Goal: Task Accomplishment & Management: Manage account settings

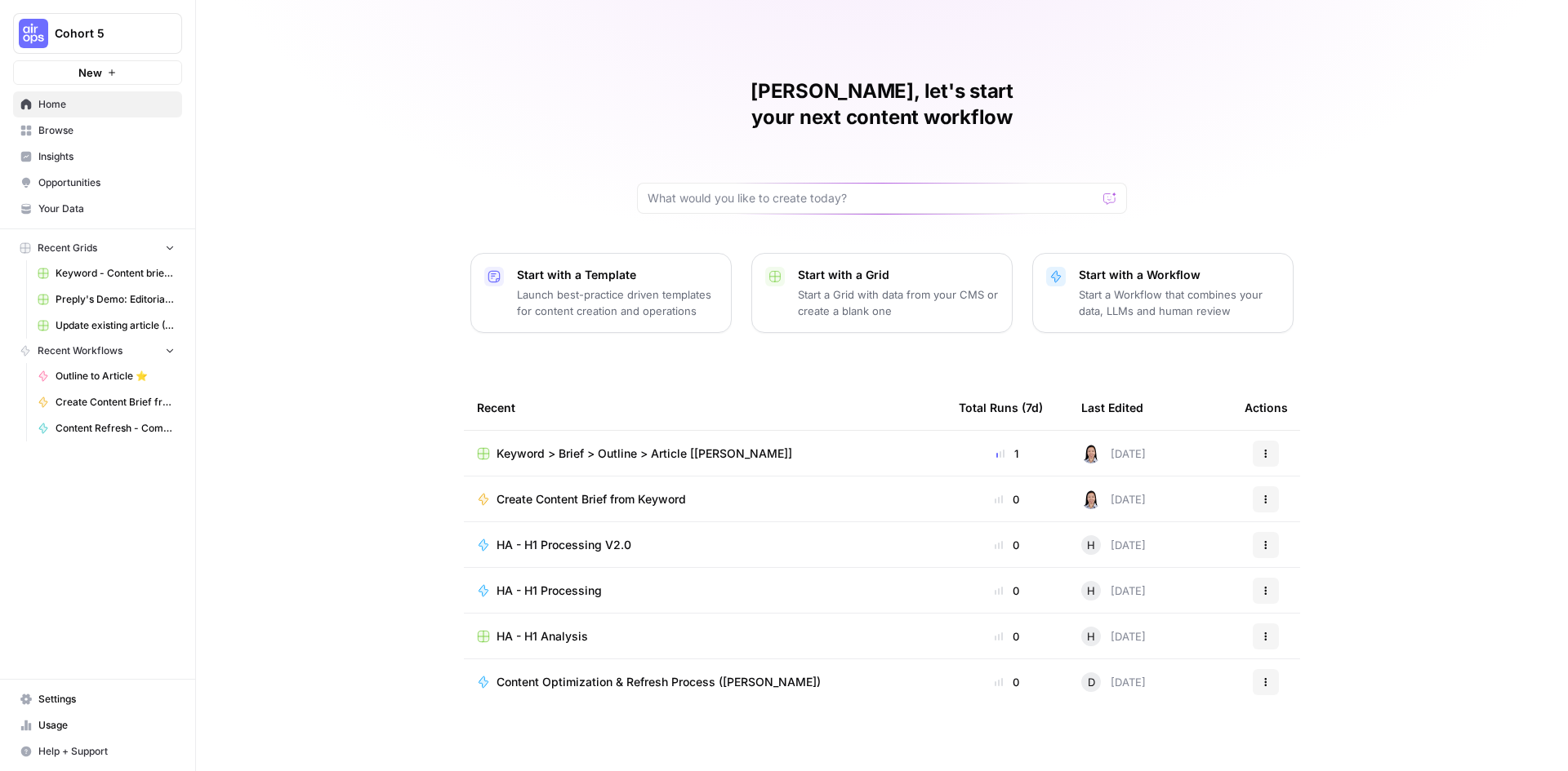
click at [103, 28] on span "Cohort 5" at bounding box center [104, 33] width 99 height 17
click at [80, 155] on span "BCI" at bounding box center [157, 148] width 216 height 17
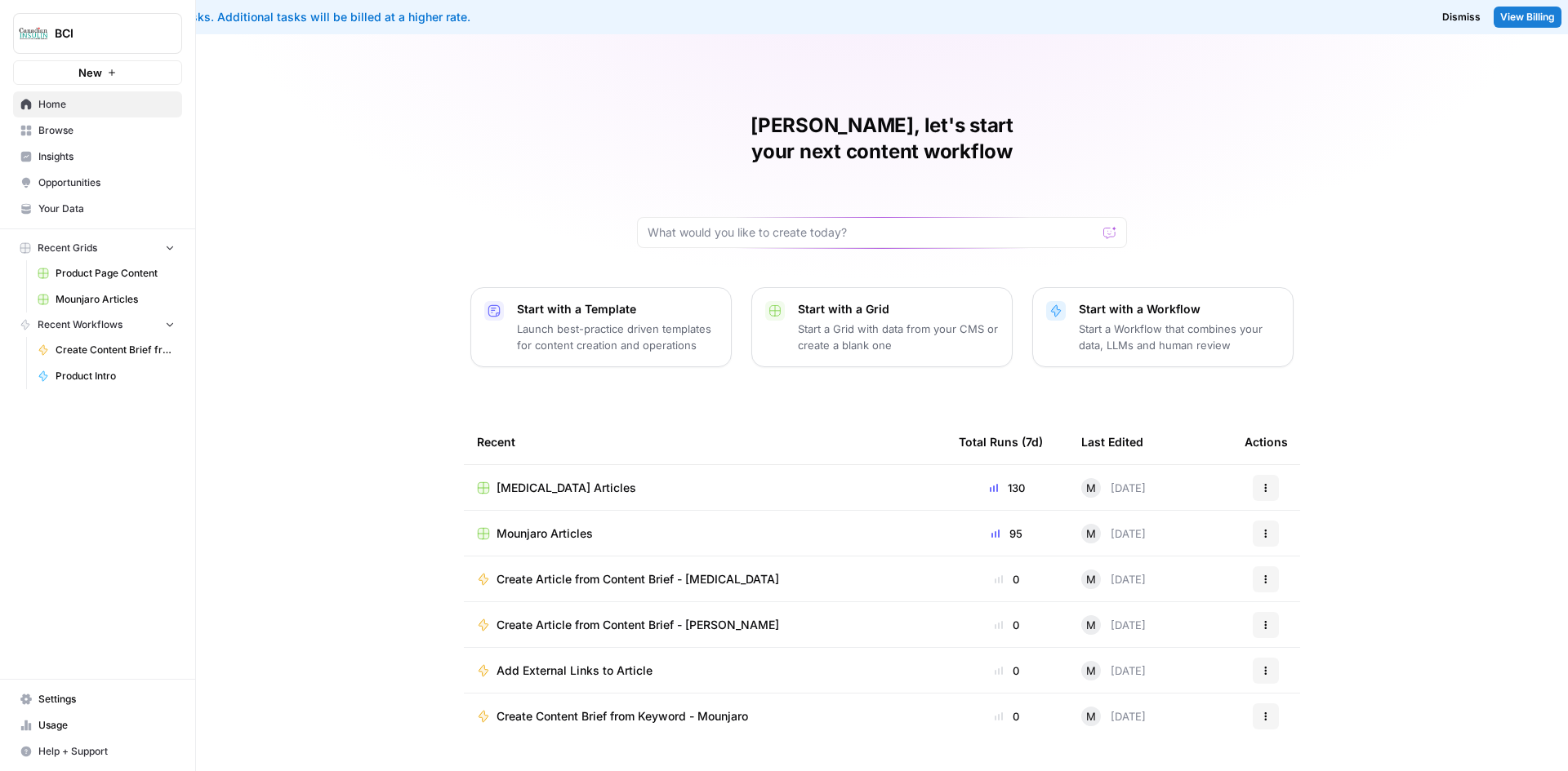
click at [45, 725] on span "Usage" at bounding box center [107, 726] width 136 height 15
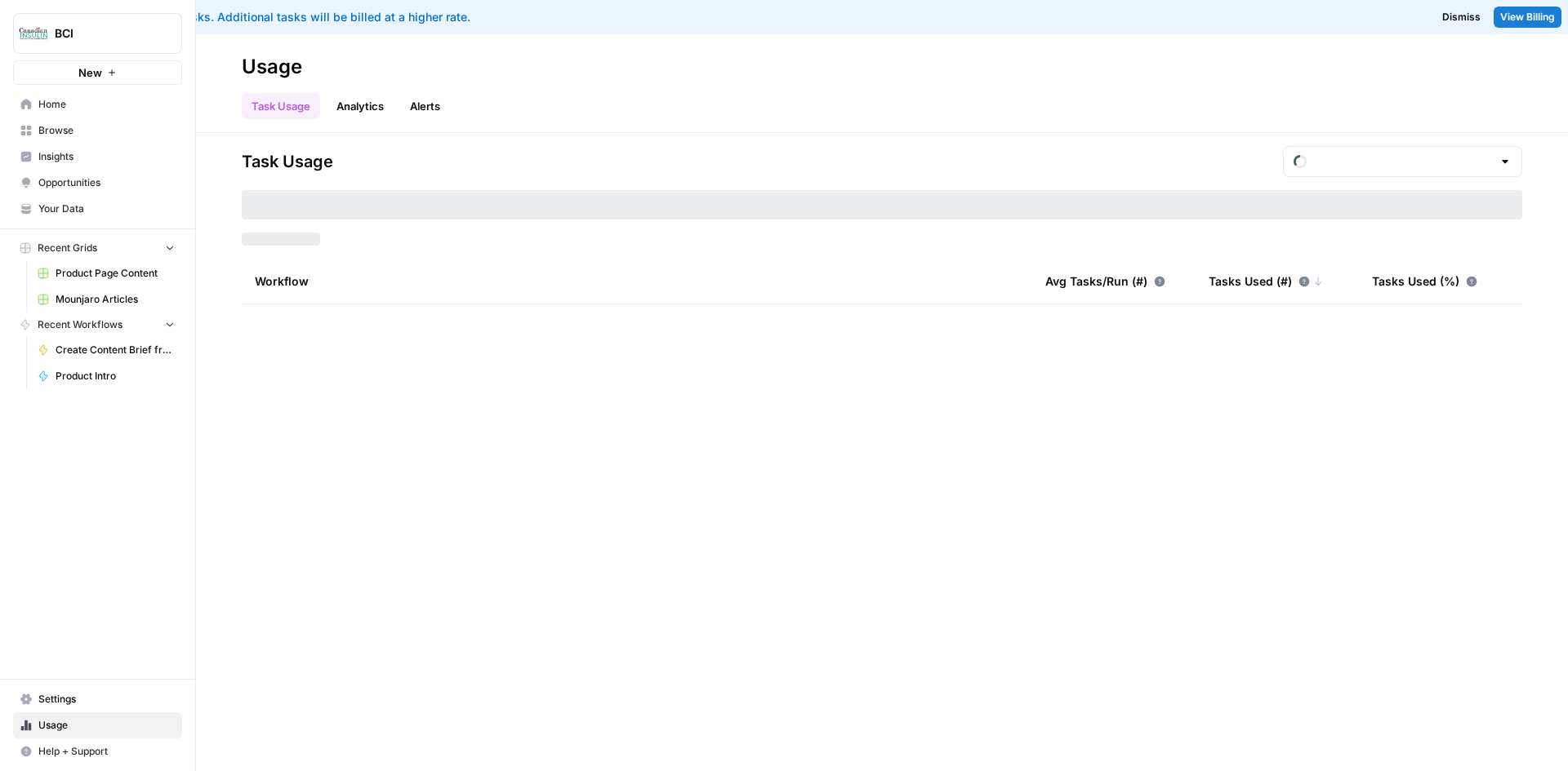
type input "September Overage"
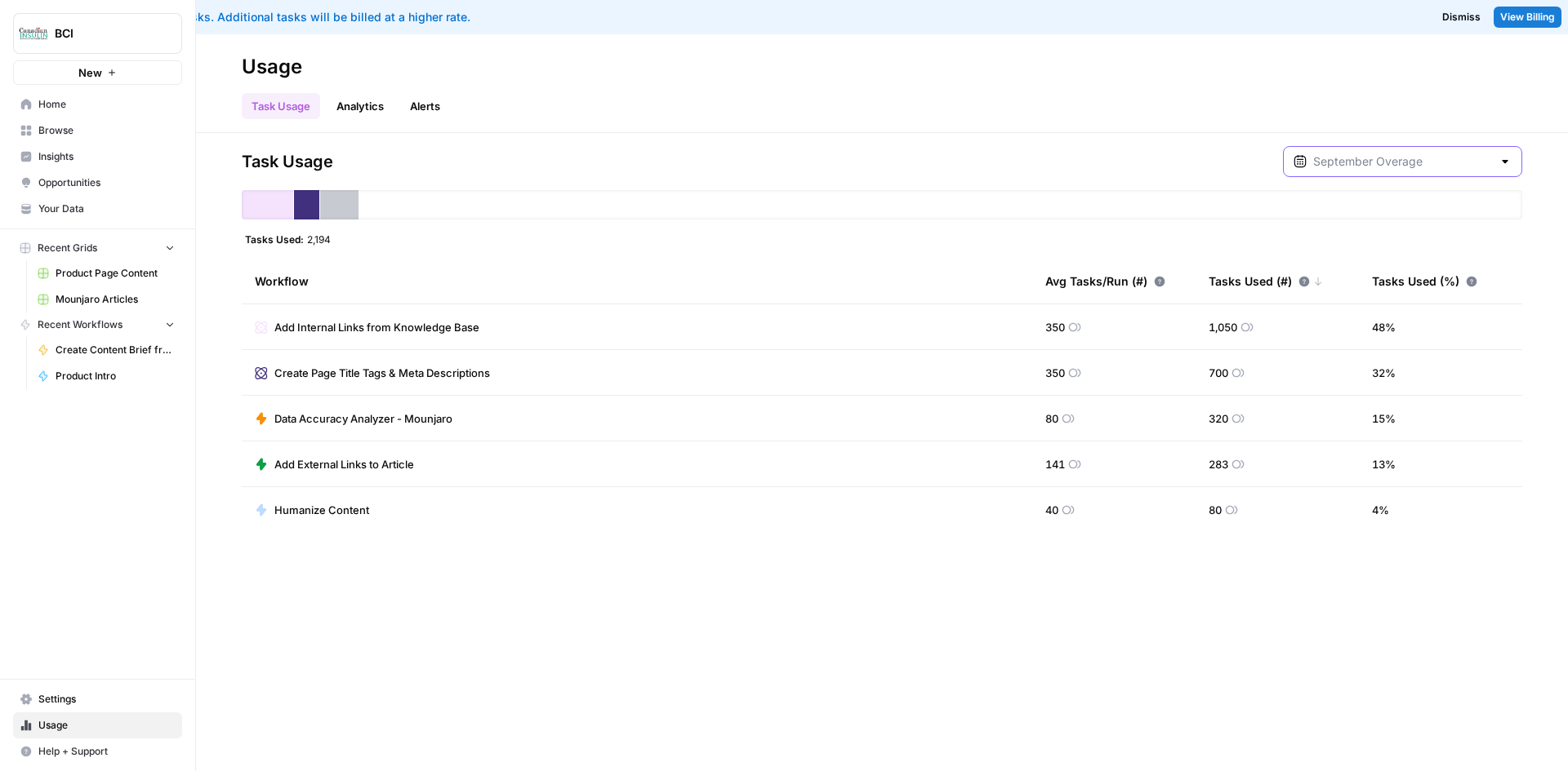
click at [1366, 158] on input "text" at bounding box center [1402, 162] width 179 height 17
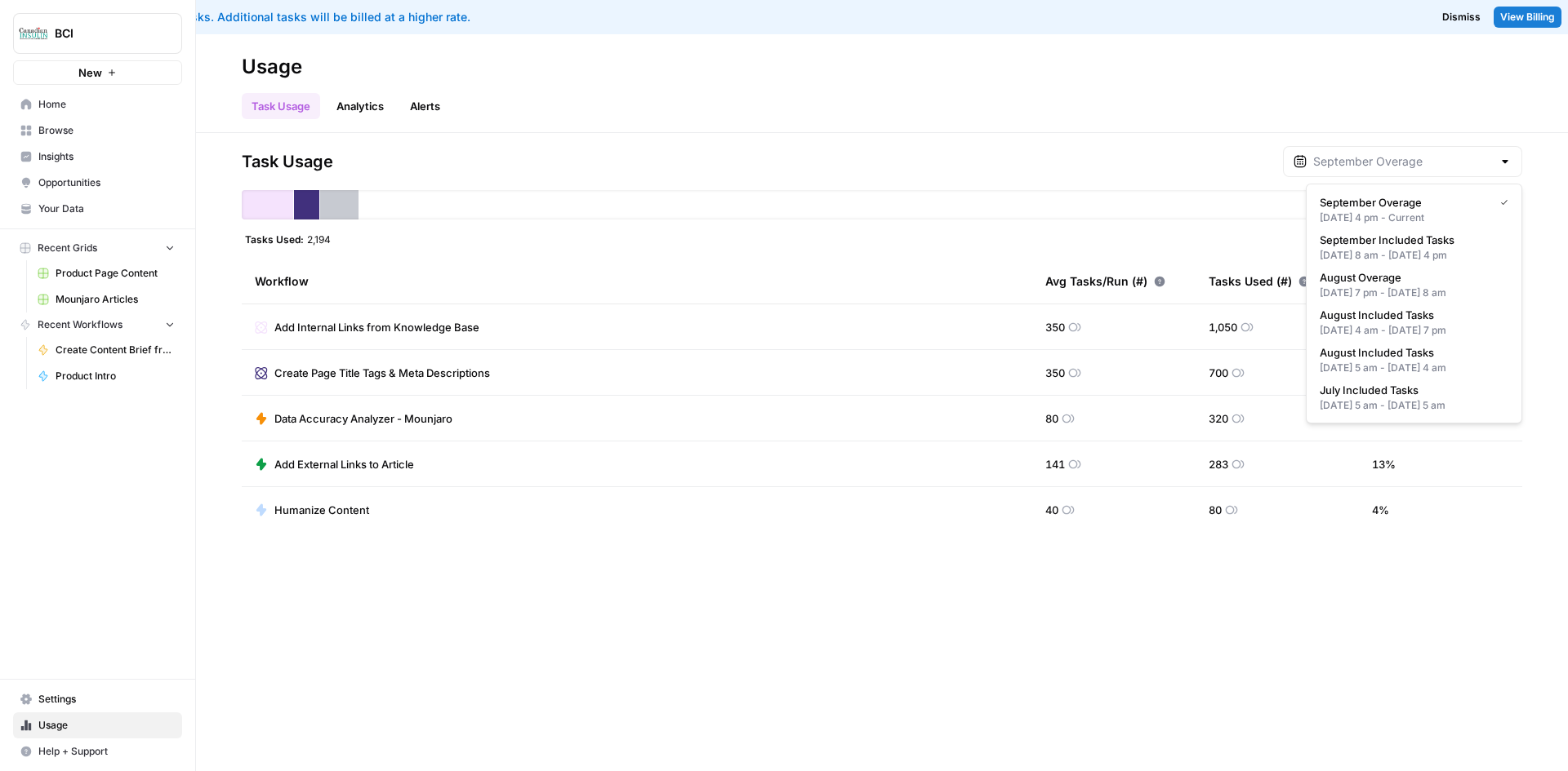
type input "September Overage"
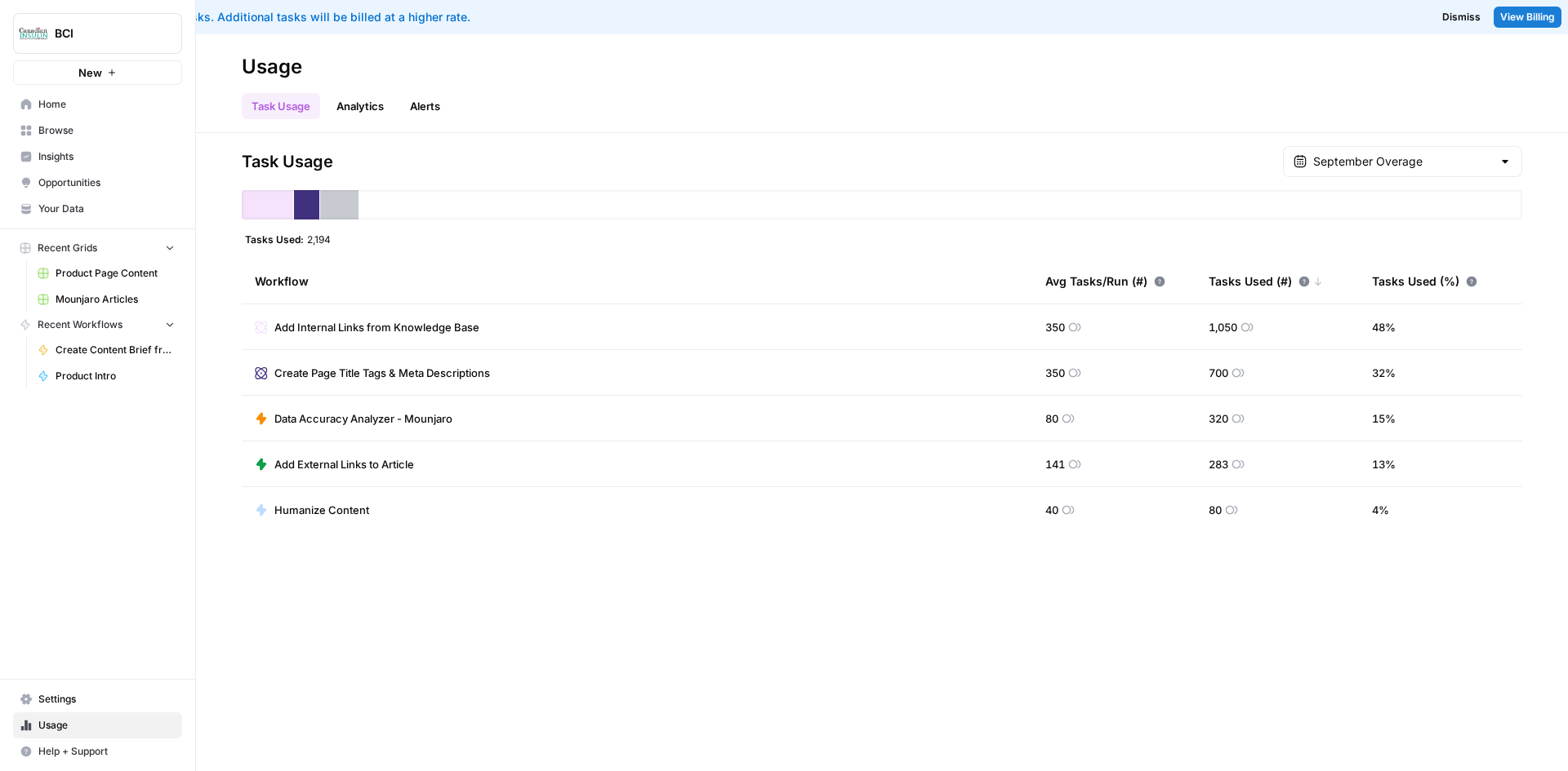
click at [1096, 137] on div "Task Usage September Overage Tasks Used: 2,194 Workflow Avg Tasks/Run (#) Tasks…" at bounding box center [881, 451] width 1372 height 638
click at [496, 191] on div at bounding box center [940, 205] width 1163 height 30
click at [365, 114] on link "Analytics" at bounding box center [360, 107] width 67 height 26
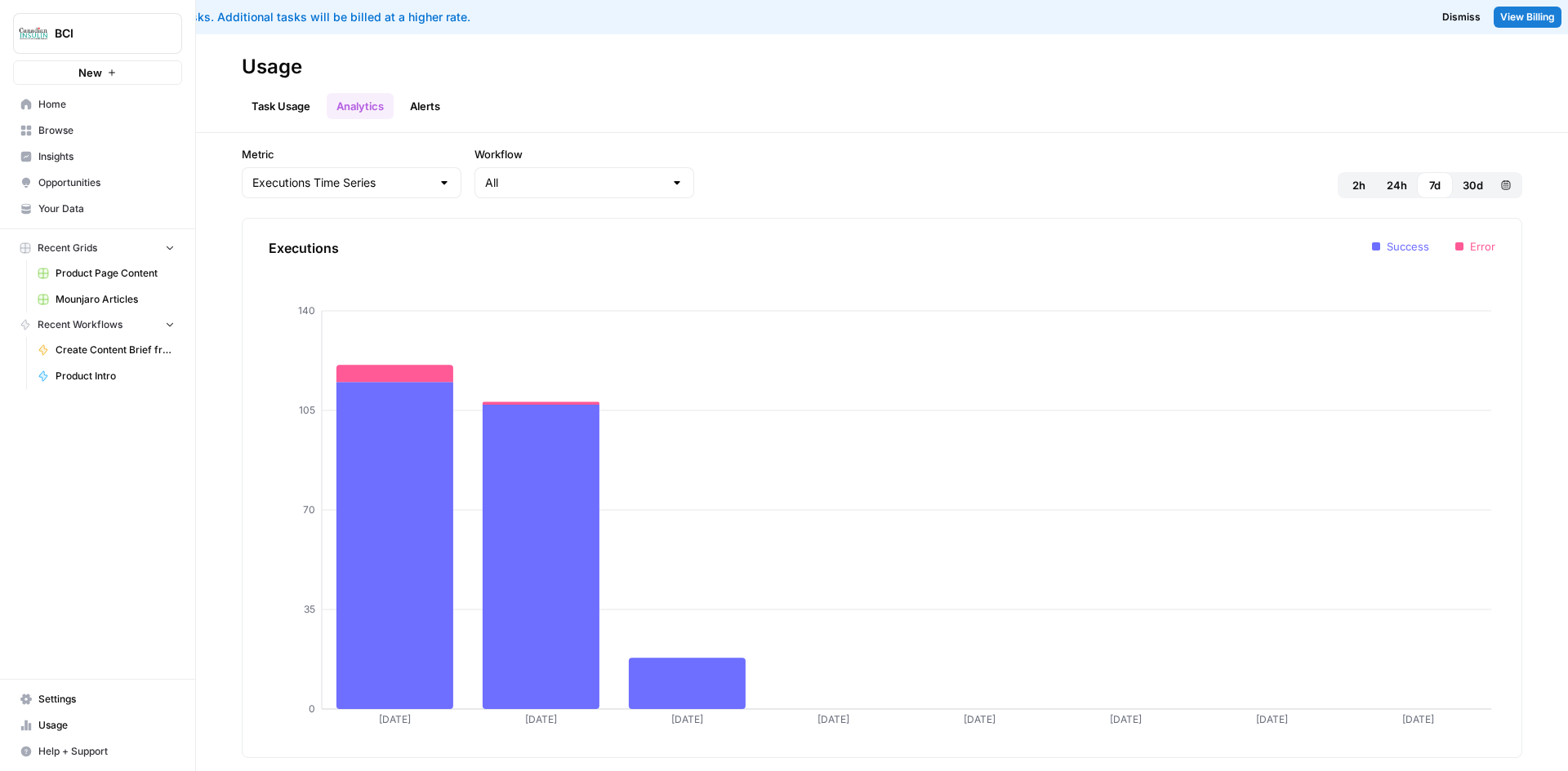
click at [432, 107] on link "Alerts" at bounding box center [425, 107] width 50 height 26
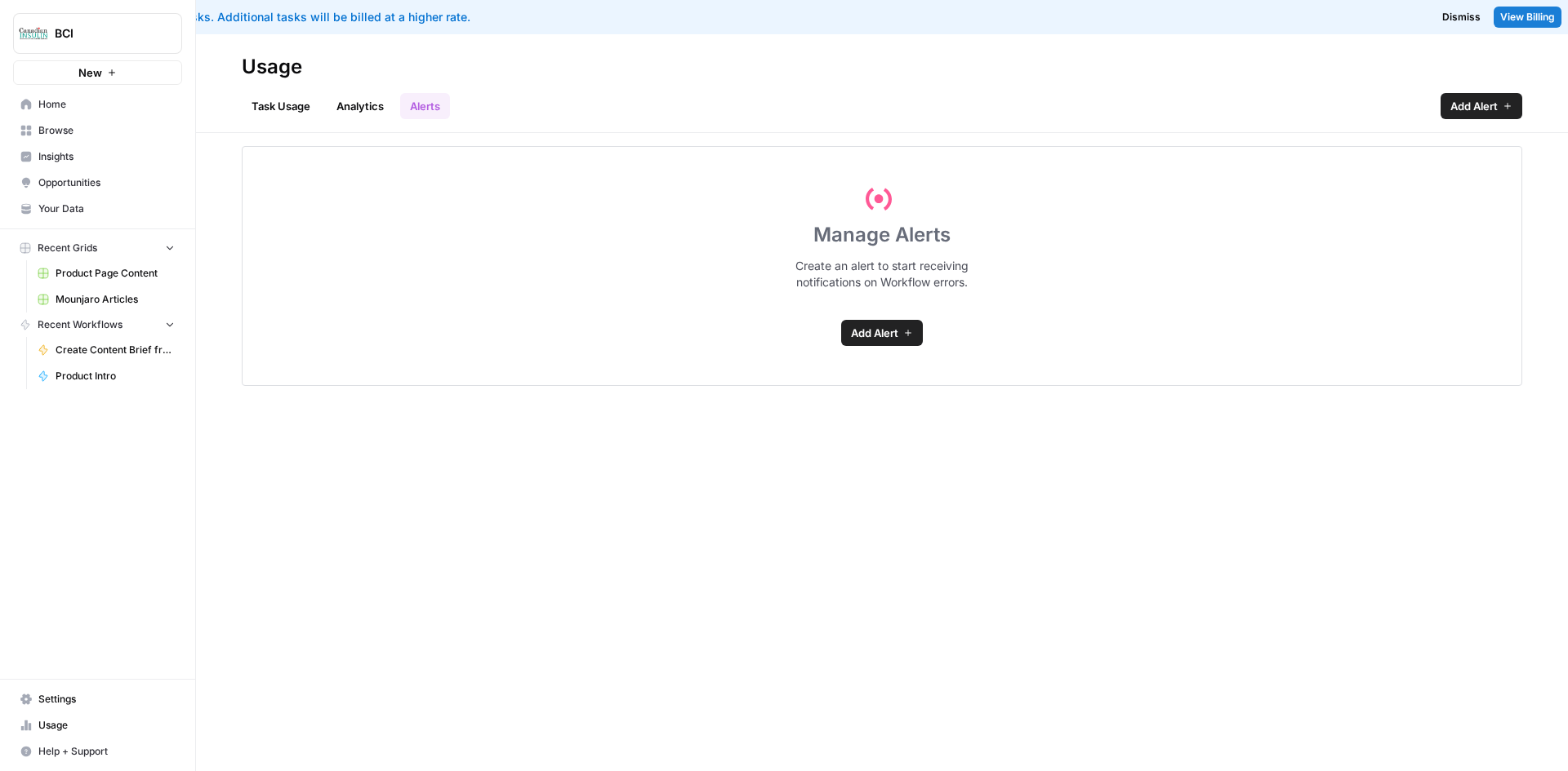
click at [282, 98] on link "Task Usage" at bounding box center [281, 107] width 79 height 26
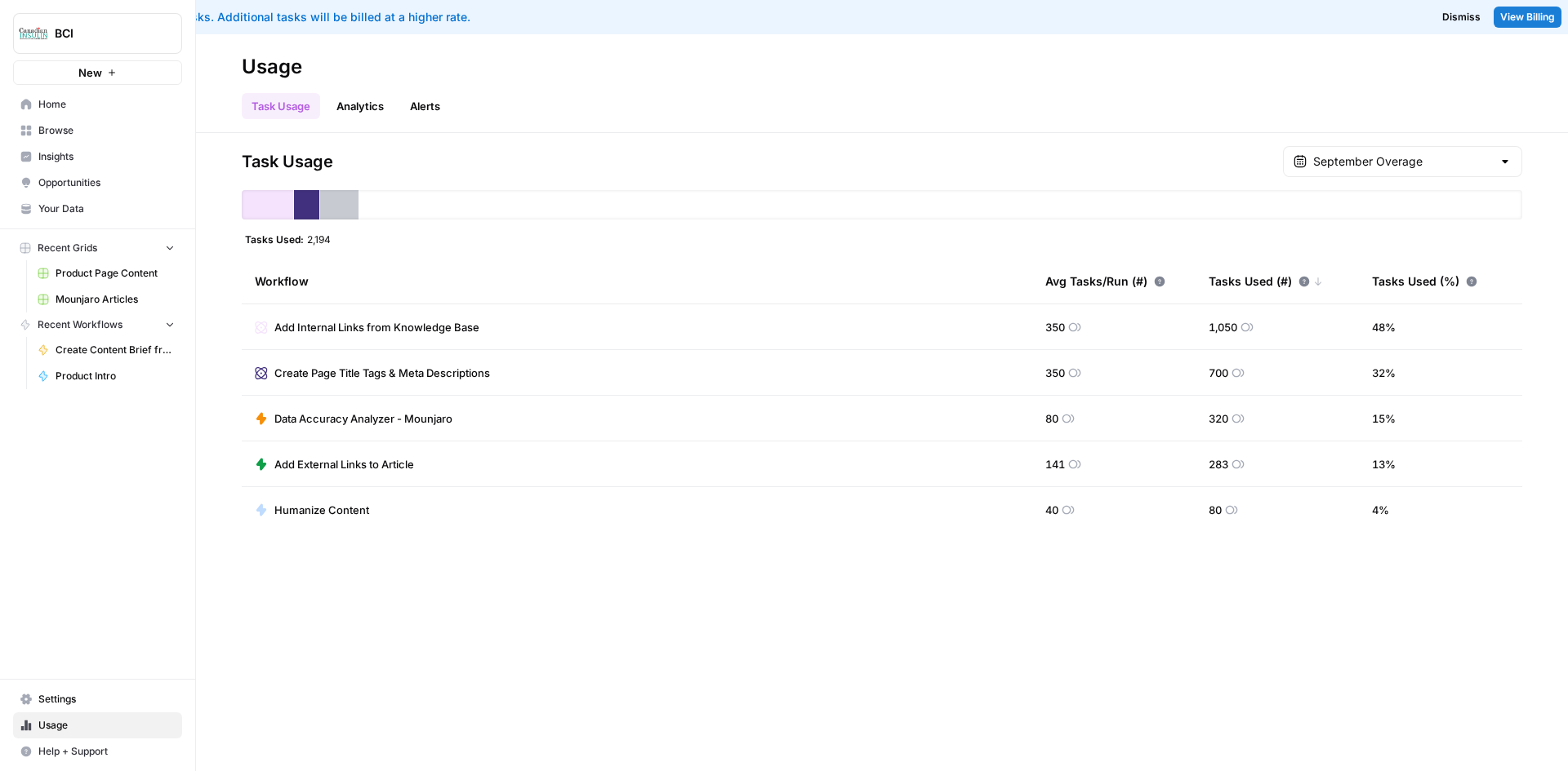
drag, startPoint x: 71, startPoint y: 700, endPoint x: 79, endPoint y: 701, distance: 8.1
click at [72, 700] on span "Settings" at bounding box center [107, 699] width 136 height 15
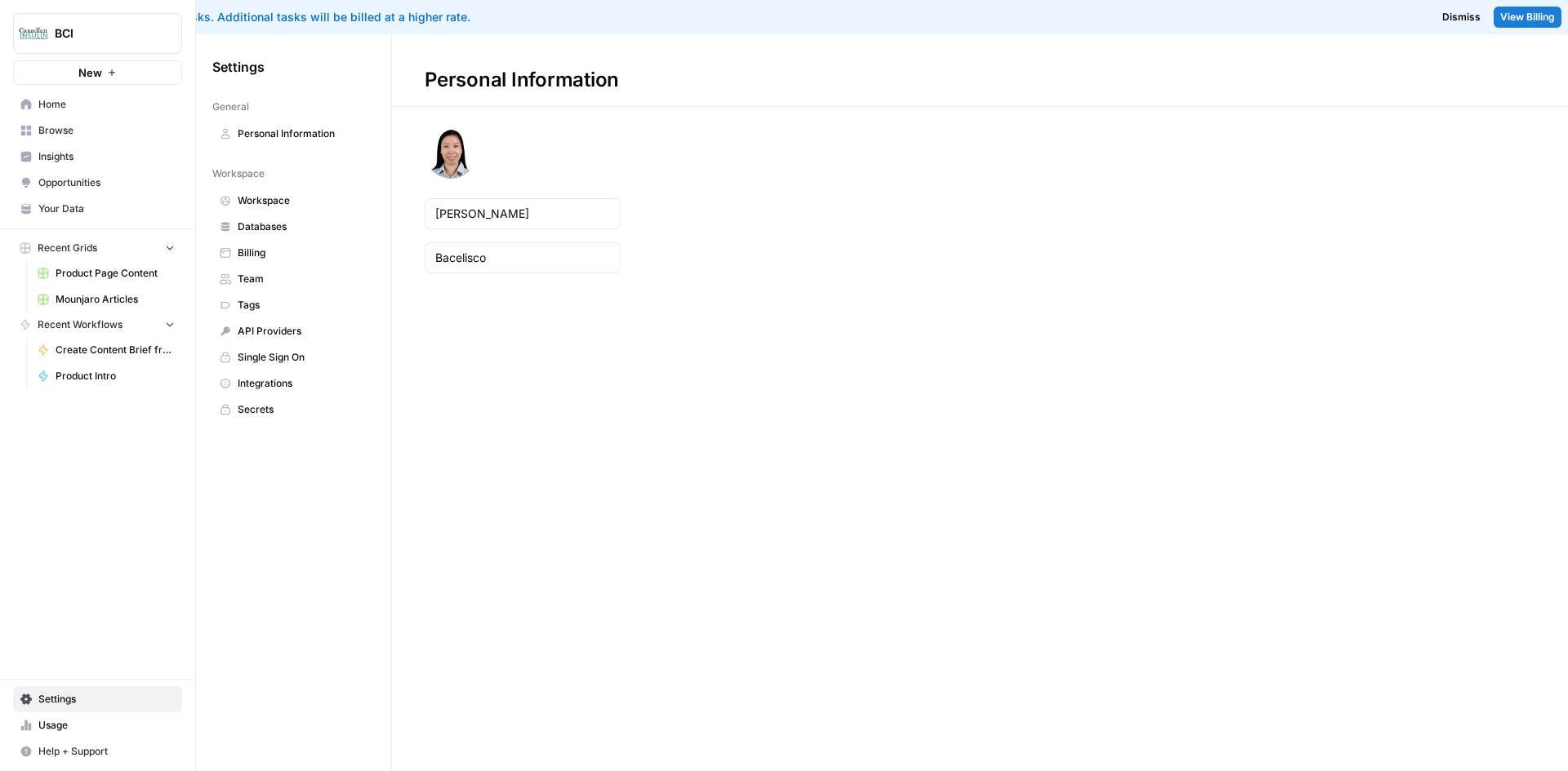
click at [283, 250] on span "Billing" at bounding box center [302, 252] width 130 height 15
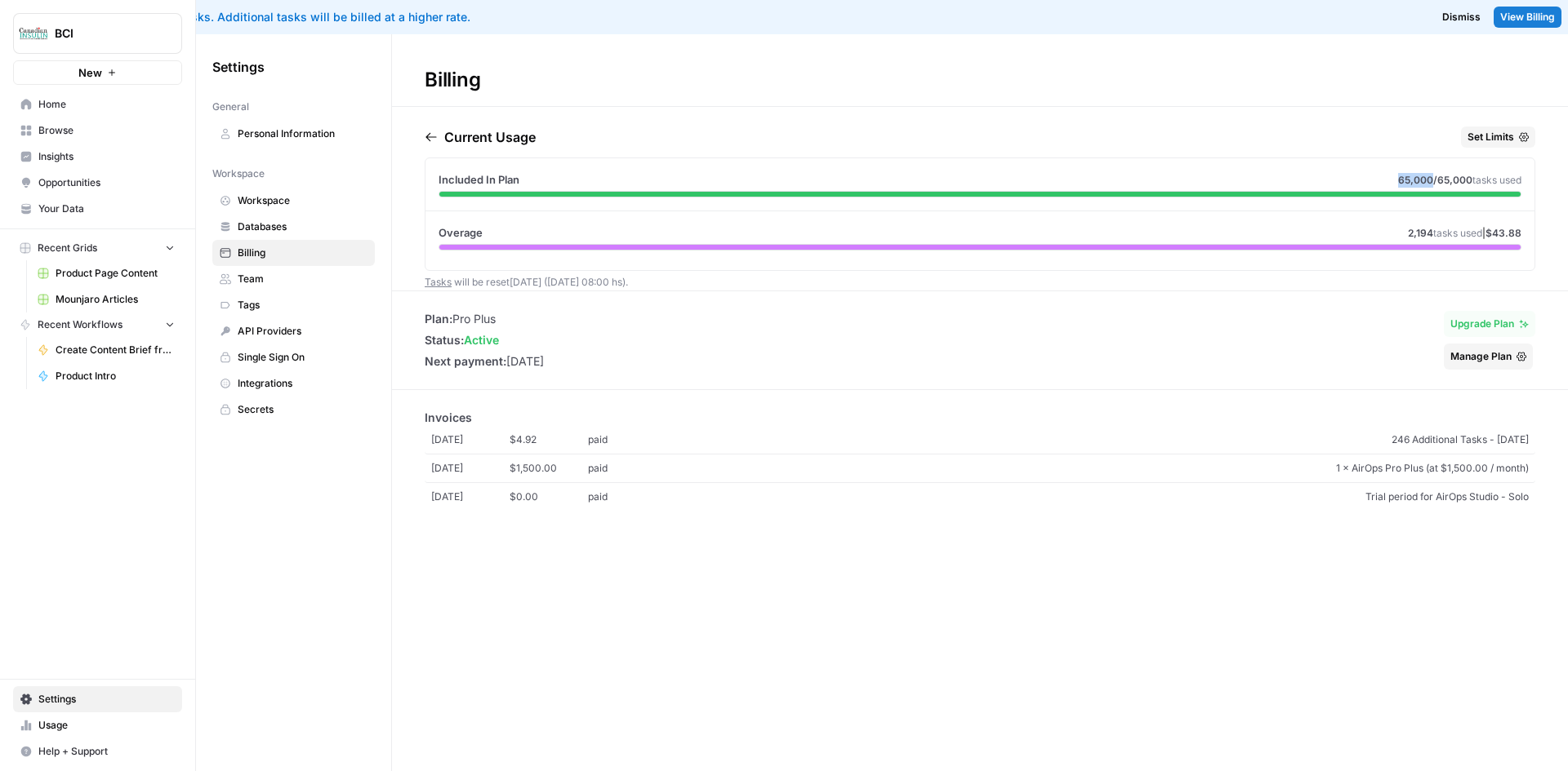
drag, startPoint x: 1392, startPoint y: 177, endPoint x: 1428, endPoint y: 178, distance: 36.0
click at [1428, 178] on div "Included In Plan 65,000 /65,000 tasks used" at bounding box center [980, 179] width 1083 height 17
copy span "65,000"
